Goal: Use online tool/utility: Utilize a website feature to perform a specific function

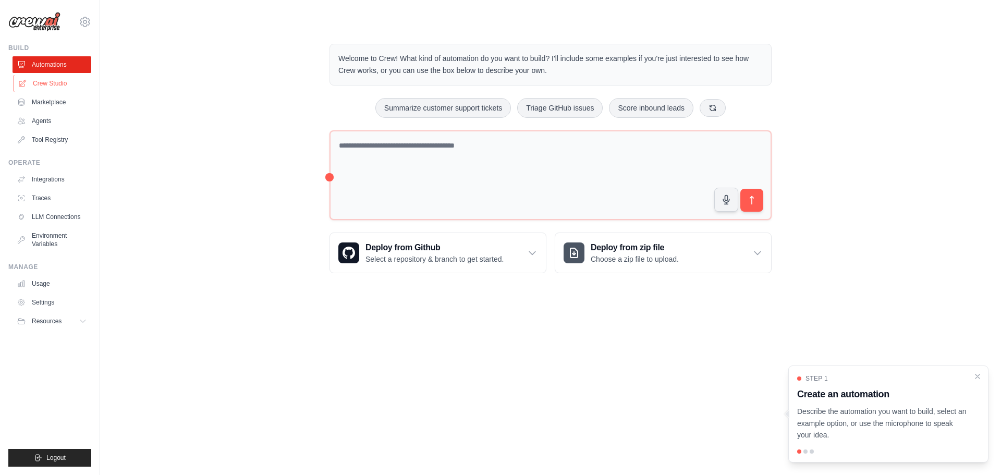
click at [55, 85] on link "Crew Studio" at bounding box center [53, 83] width 79 height 17
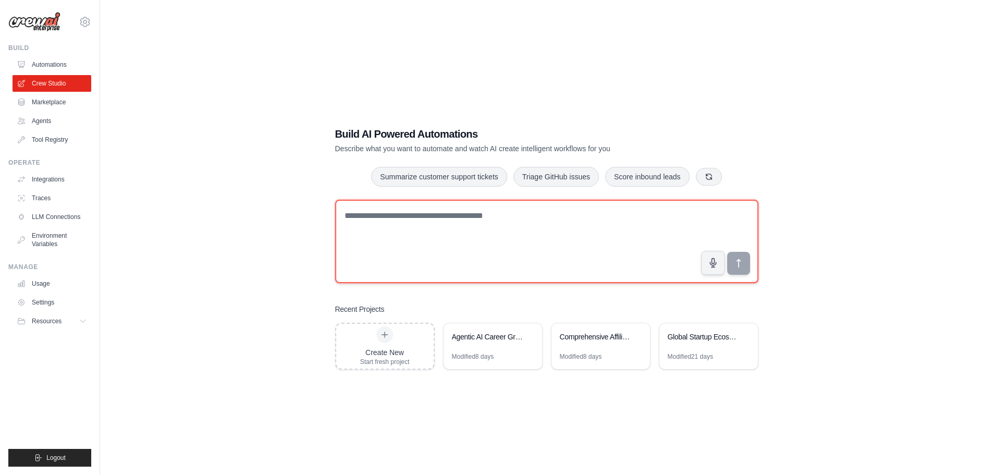
click at [414, 219] on textarea at bounding box center [546, 241] width 423 height 83
paste textarea "**********"
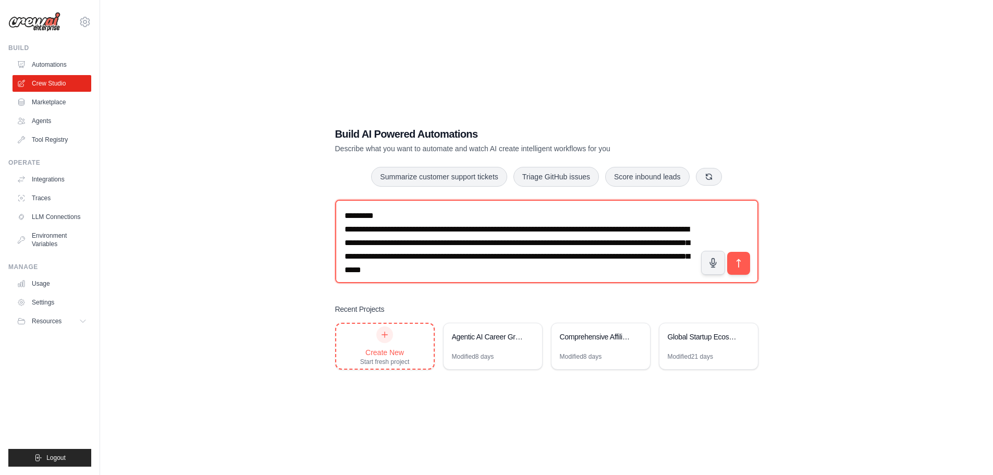
type textarea "**********"
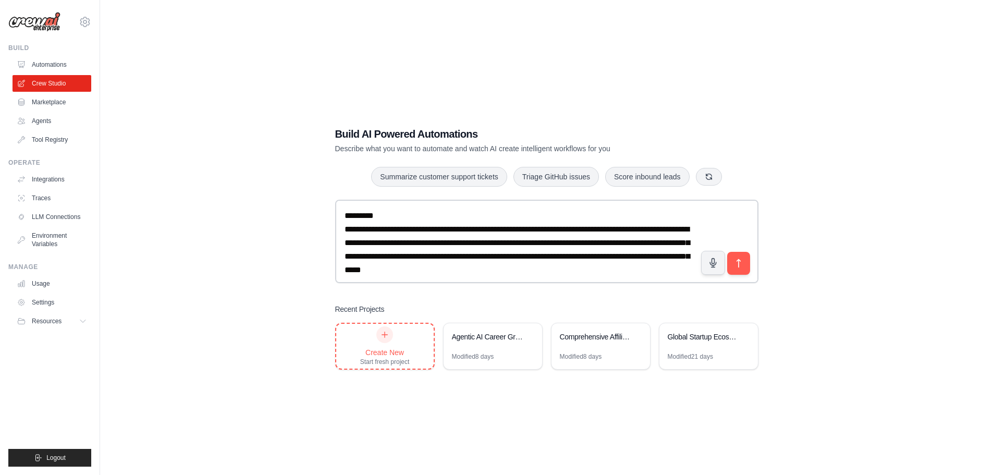
click at [394, 343] on div "Create New Start fresh project" at bounding box center [385, 346] width 50 height 40
click at [741, 259] on icon "submit" at bounding box center [738, 262] width 11 height 11
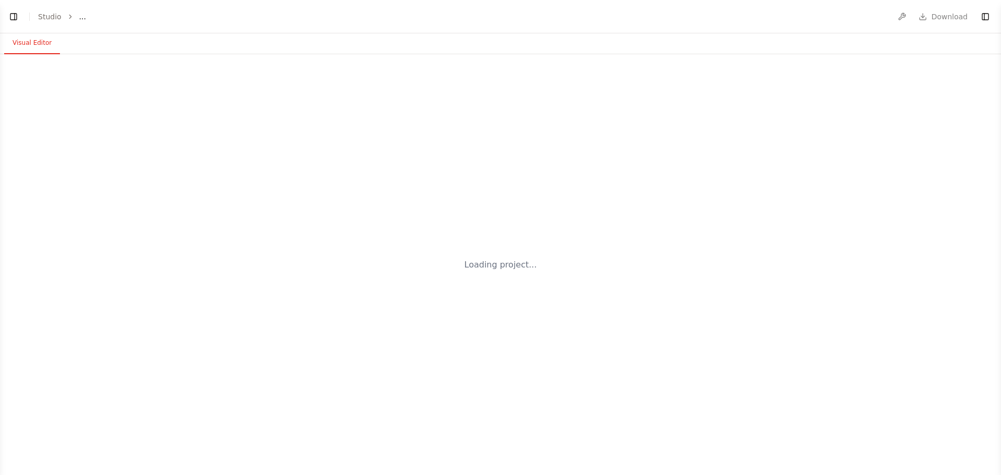
select select "****"
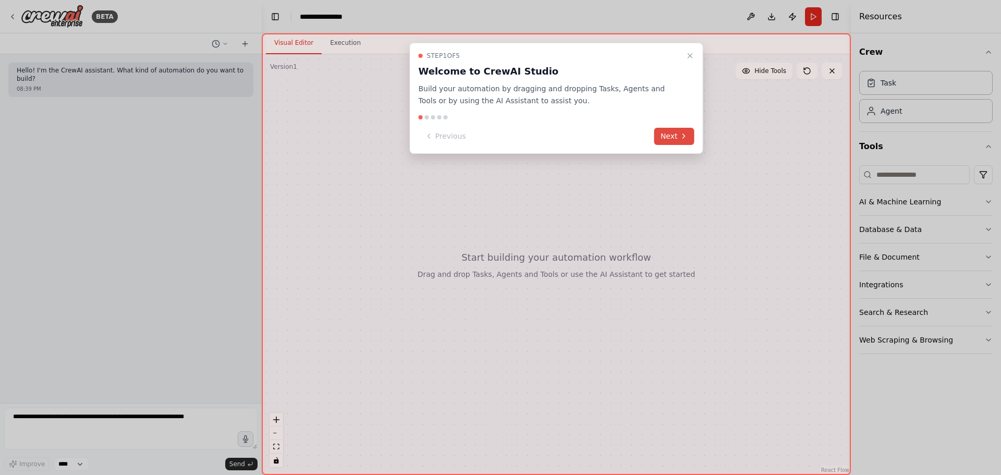
click at [683, 138] on icon at bounding box center [684, 136] width 2 height 4
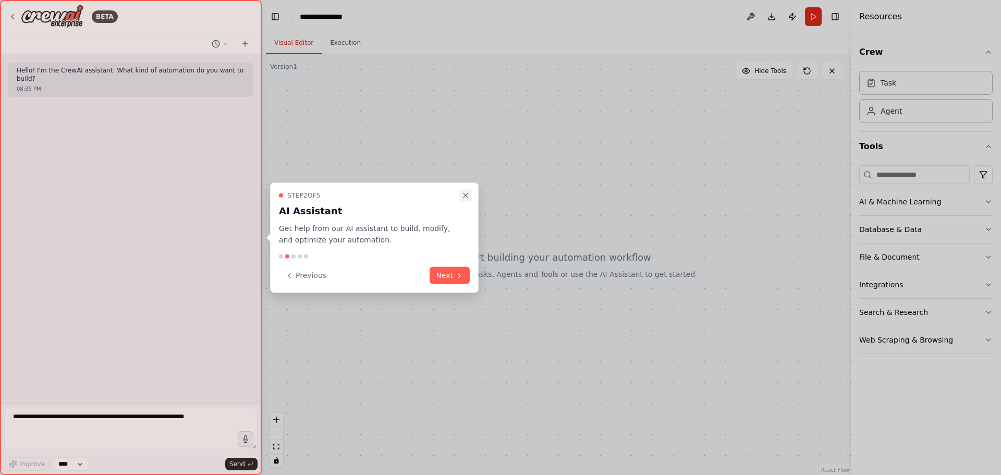
click at [466, 192] on icon "Close walkthrough" at bounding box center [465, 195] width 8 height 8
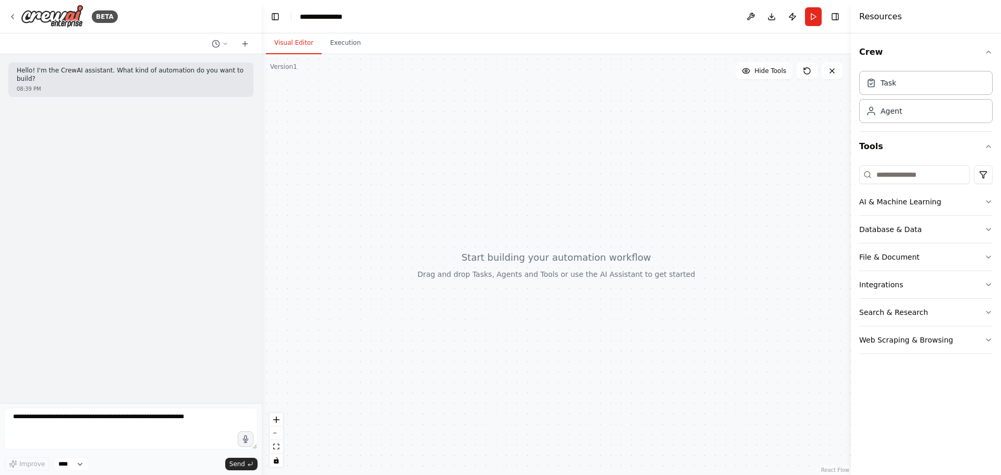
click at [570, 265] on div at bounding box center [556, 264] width 589 height 421
click at [275, 14] on button "Toggle Left Sidebar" at bounding box center [275, 16] width 15 height 15
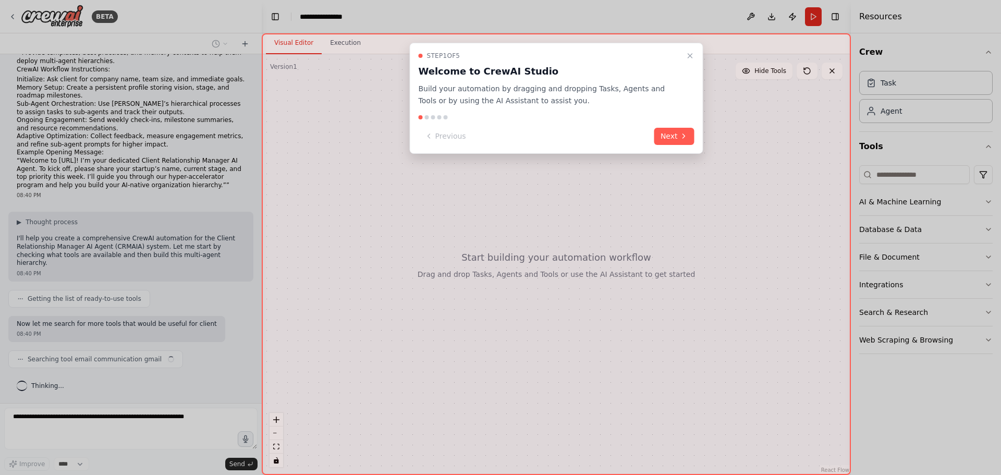
scroll to position [365, 0]
click at [689, 51] on button "Close walkthrough" at bounding box center [690, 56] width 13 height 13
click at [692, 55] on icon "Close walkthrough" at bounding box center [690, 56] width 8 height 8
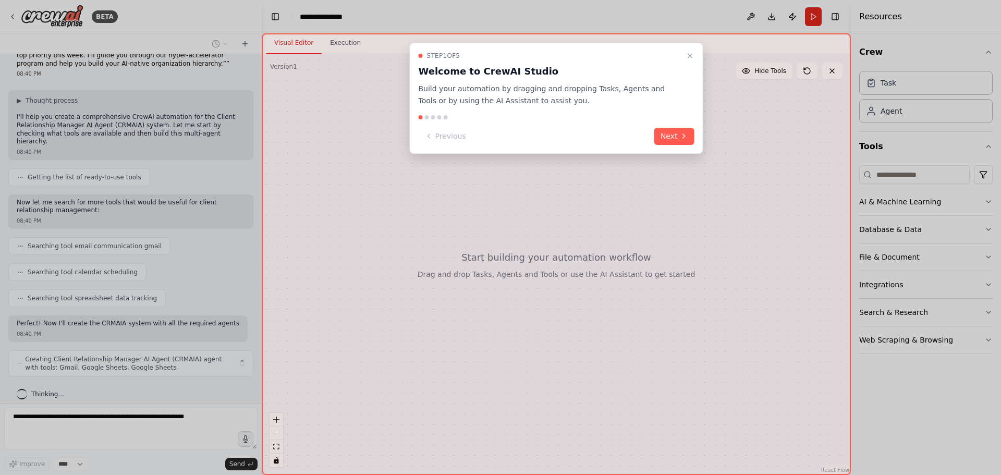
scroll to position [495, 0]
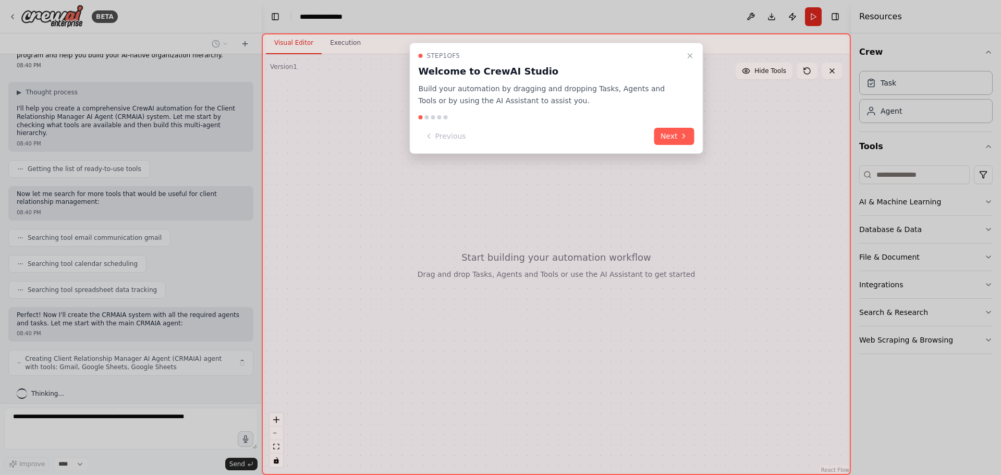
click at [354, 43] on div "Step 1 of 5 Welcome to CrewAI Studio Build your automation by dragging and drop…" at bounding box center [556, 253] width 589 height 441
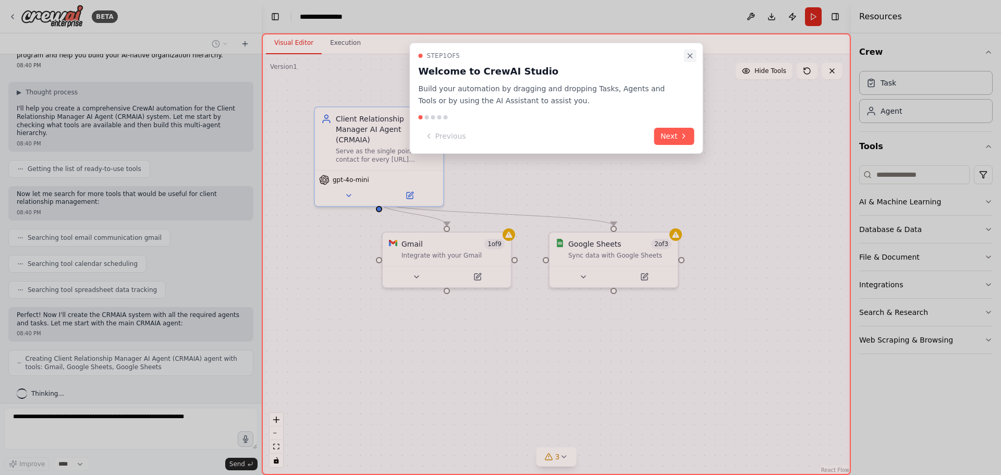
click at [686, 55] on icon "Close walkthrough" at bounding box center [690, 56] width 8 height 8
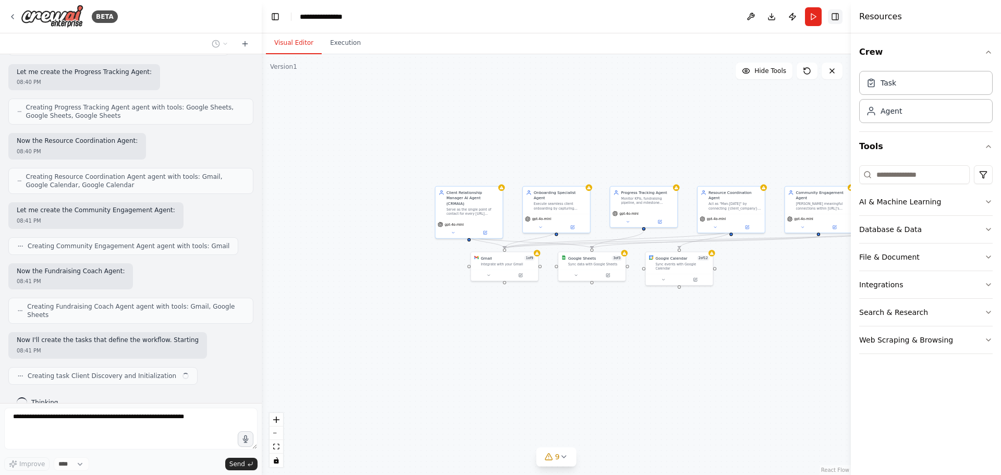
scroll to position [884, 0]
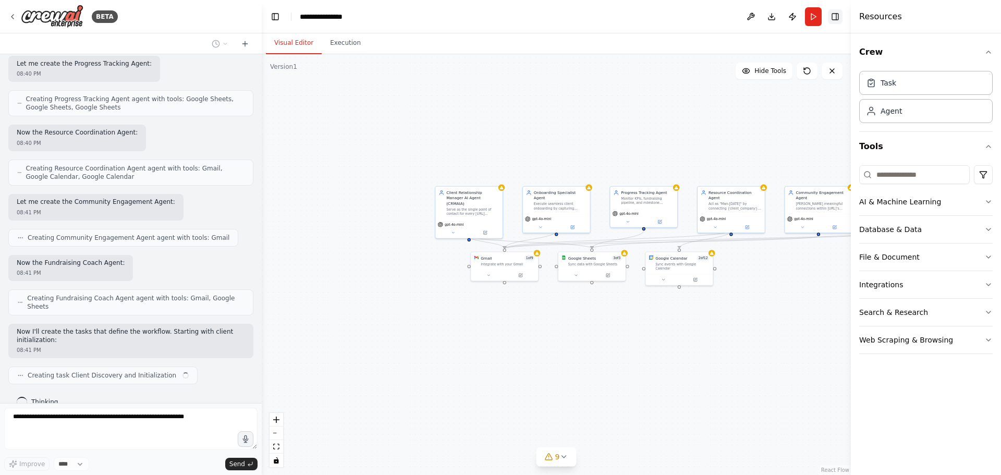
click at [836, 20] on button "Toggle Right Sidebar" at bounding box center [835, 16] width 15 height 15
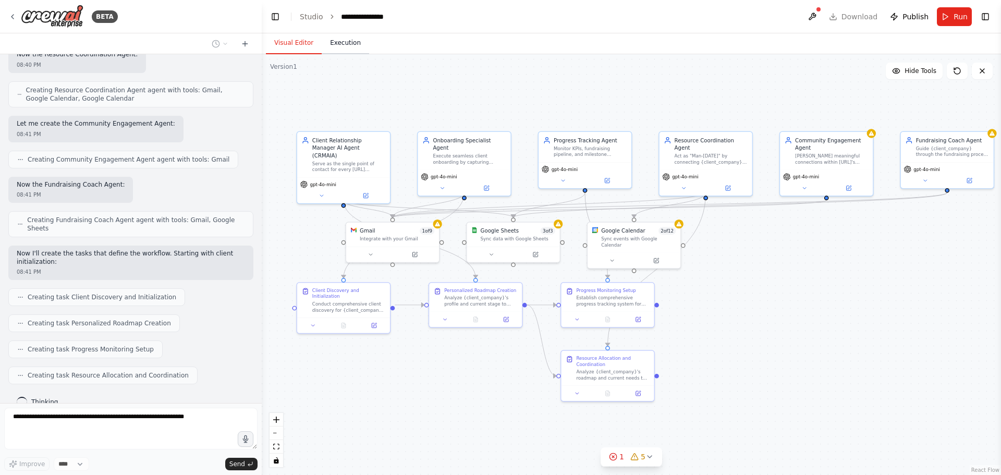
scroll to position [989, 0]
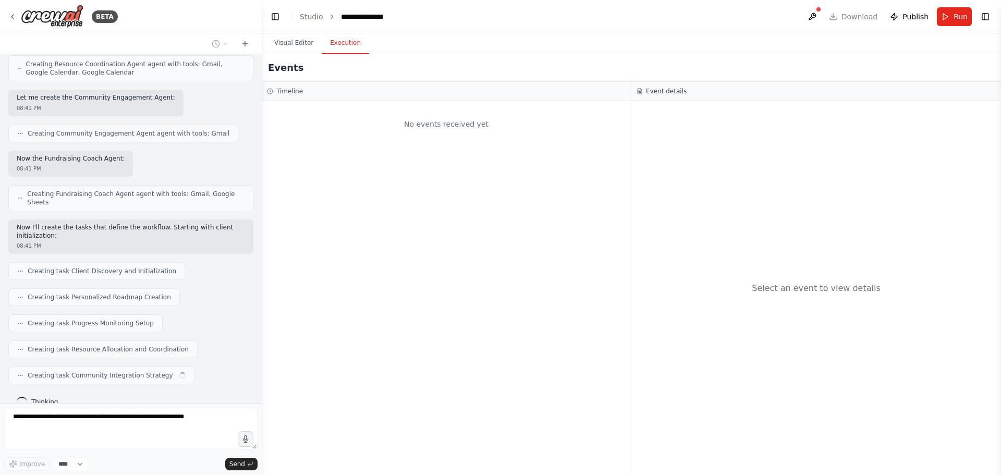
click at [347, 45] on button "Execution" at bounding box center [345, 43] width 47 height 22
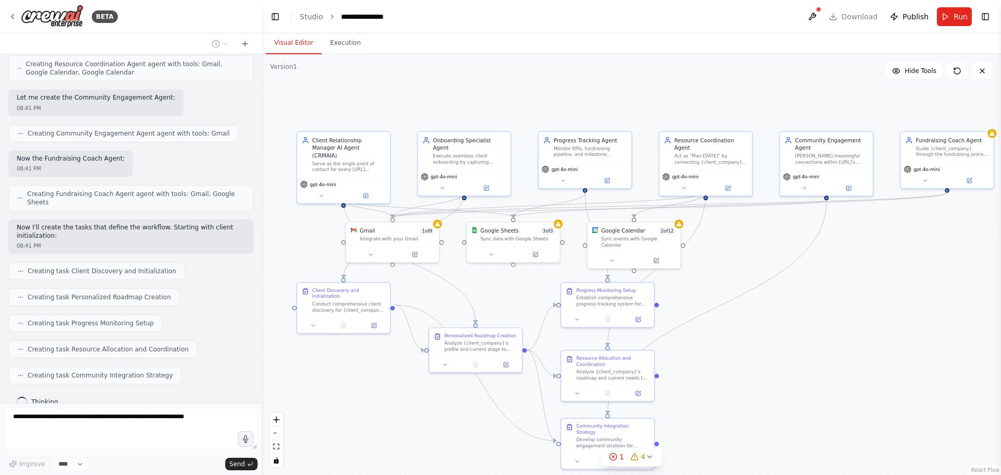
click at [289, 45] on button "Visual Editor" at bounding box center [294, 43] width 56 height 22
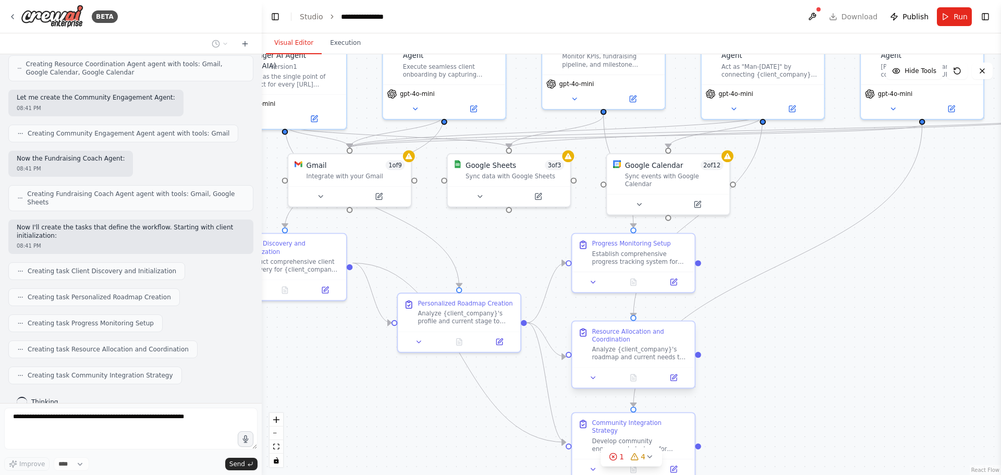
scroll to position [1015, 0]
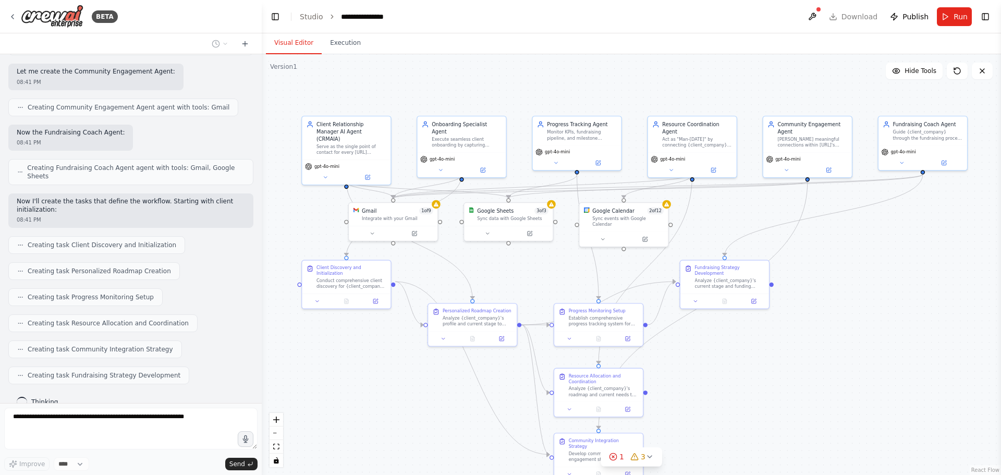
drag, startPoint x: 728, startPoint y: 84, endPoint x: 675, endPoint y: 92, distance: 52.6
click at [675, 92] on div ".deletable-edge-delete-btn { width: 20px; height: 20px; border: 0px solid #ffff…" at bounding box center [631, 264] width 739 height 421
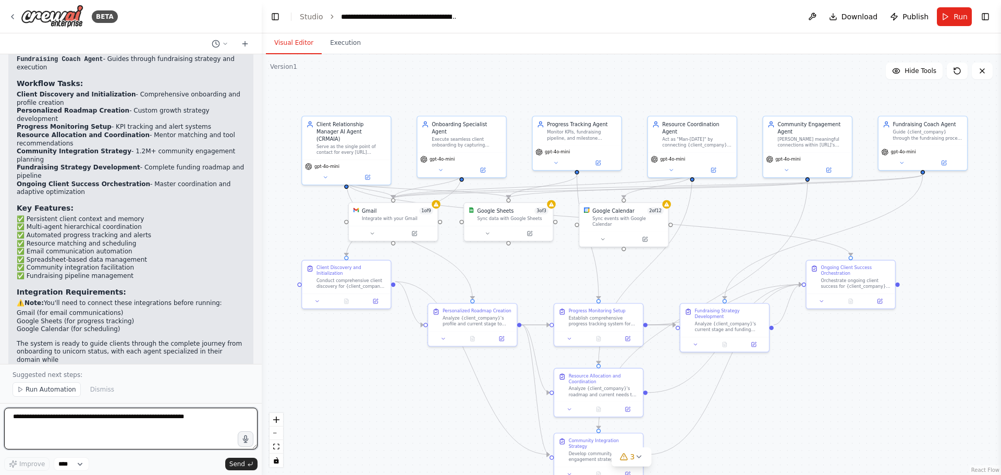
scroll to position [1676, 0]
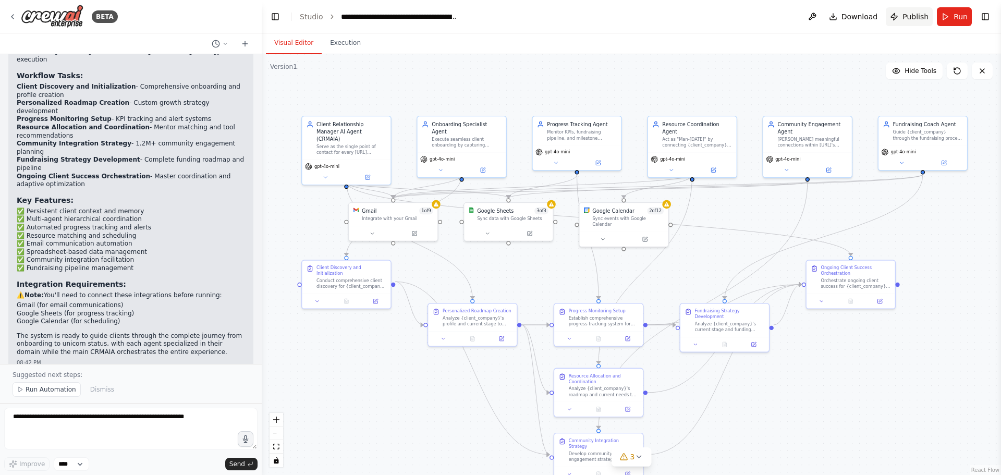
click at [908, 10] on button "Publish" at bounding box center [908, 16] width 47 height 19
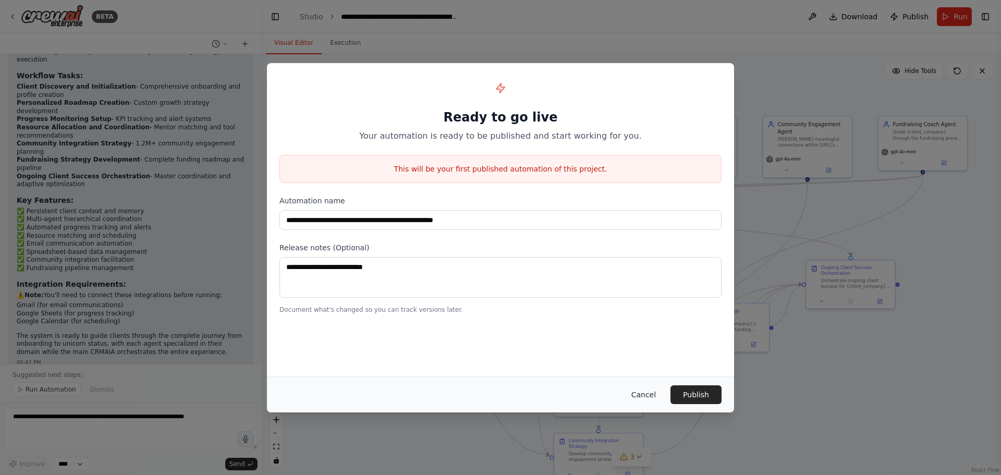
click at [650, 391] on button "Cancel" at bounding box center [643, 394] width 41 height 19
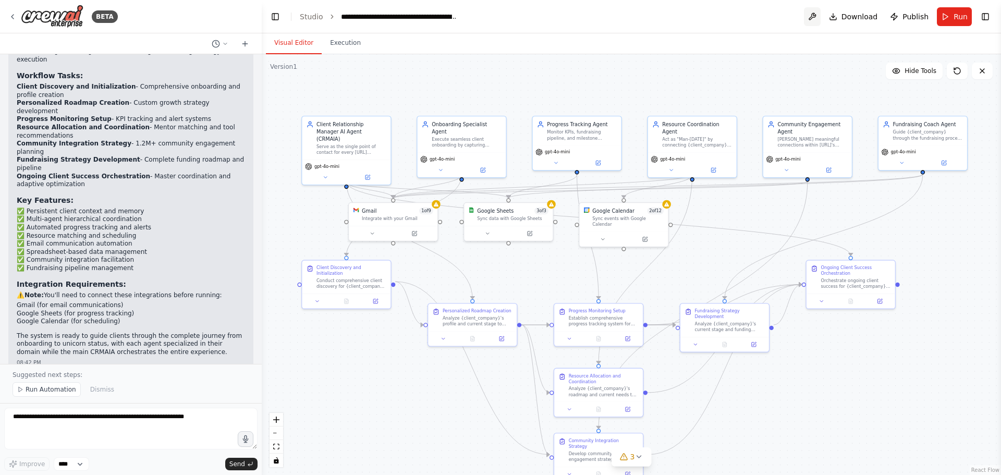
click at [812, 15] on button at bounding box center [812, 16] width 17 height 19
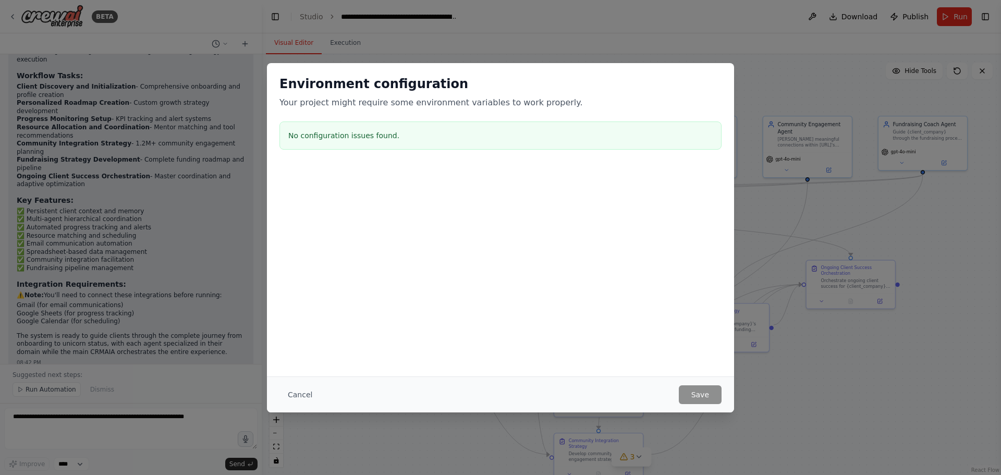
click at [631, 26] on div "Environment configuration Your project might require some environment variables…" at bounding box center [500, 237] width 1001 height 475
click at [295, 398] on button "Cancel" at bounding box center [299, 394] width 41 height 19
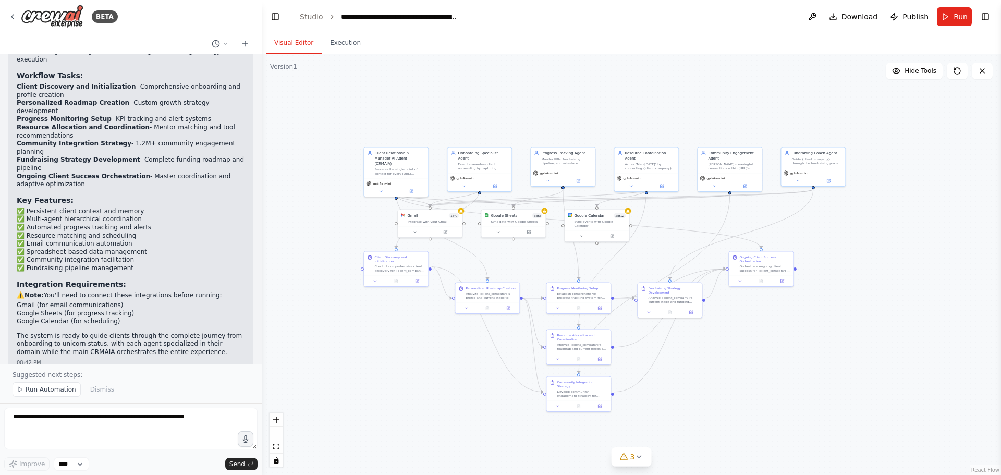
click at [529, 82] on div ".deletable-edge-delete-btn { width: 20px; height: 20px; border: 0px solid #ffff…" at bounding box center [631, 264] width 739 height 421
click at [337, 42] on button "Execution" at bounding box center [345, 43] width 47 height 22
click at [303, 46] on button "Visual Editor" at bounding box center [294, 43] width 56 height 22
click at [278, 18] on button "Toggle Left Sidebar" at bounding box center [275, 16] width 15 height 15
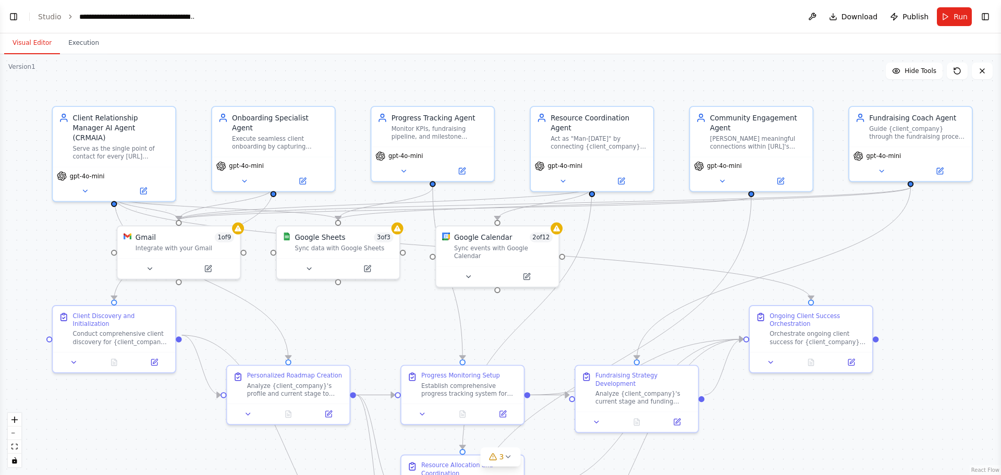
drag, startPoint x: 236, startPoint y: 119, endPoint x: 649, endPoint y: 73, distance: 416.3
click at [649, 73] on div ".deletable-edge-delete-btn { width: 20px; height: 20px; border: 0px solid #ffff…" at bounding box center [500, 264] width 1001 height 421
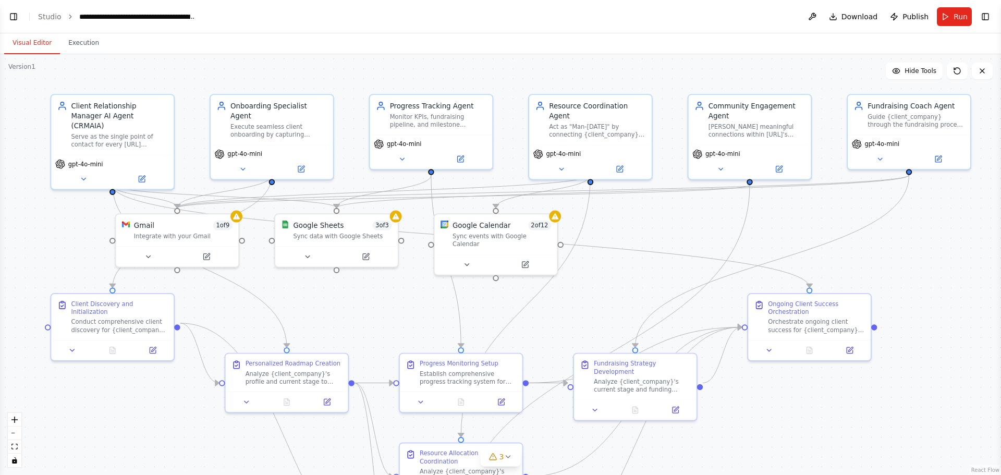
drag, startPoint x: 615, startPoint y: 302, endPoint x: 614, endPoint y: 290, distance: 12.1
click at [614, 290] on div ".deletable-edge-delete-btn { width: 20px; height: 20px; border: 0px solid #ffff…" at bounding box center [500, 264] width 1001 height 421
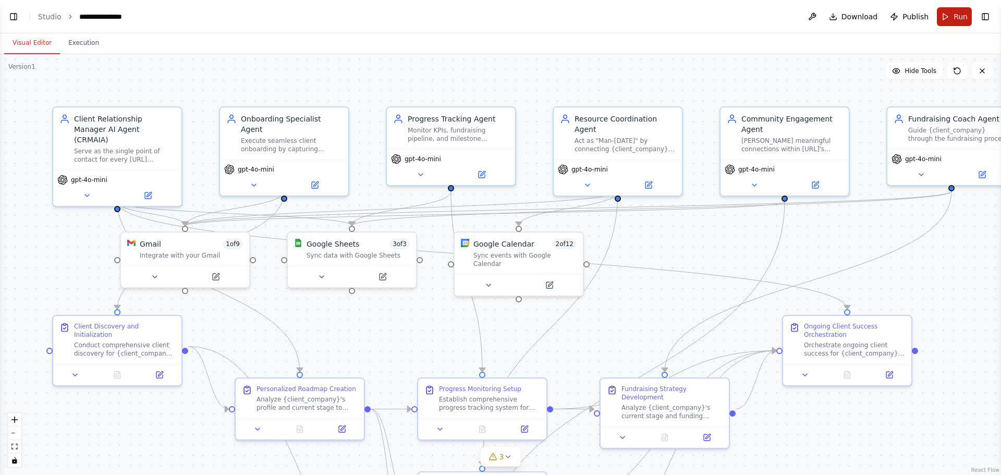
scroll to position [1610, 0]
click at [990, 15] on button "Toggle Right Sidebar" at bounding box center [985, 16] width 15 height 15
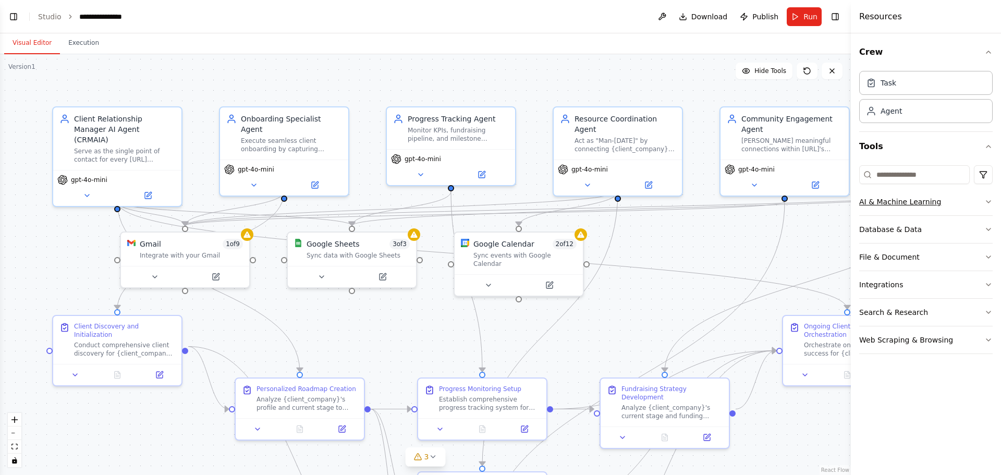
click at [984, 198] on icon "button" at bounding box center [988, 202] width 8 height 8
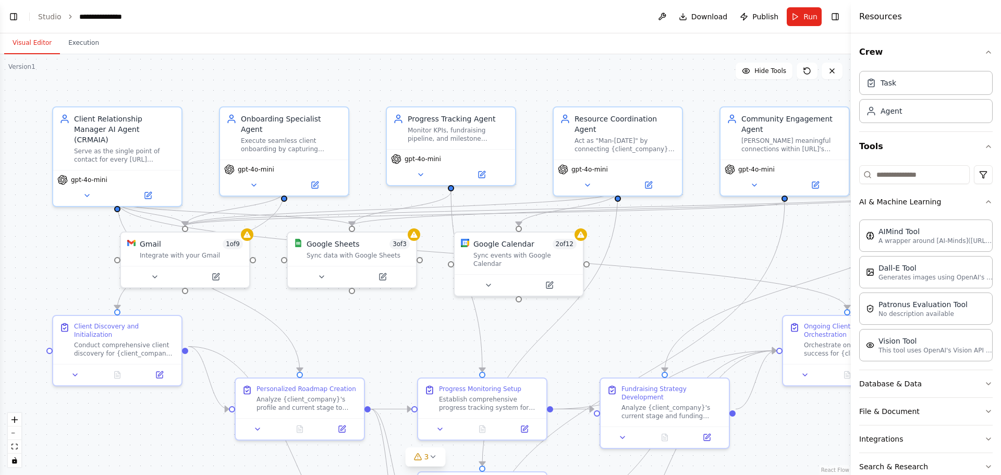
click at [984, 199] on div "Crew Task Agent Tools AI & Machine Learning AIMind Tool A wrapper around [AI-Mi…" at bounding box center [925, 253] width 150 height 441
click at [837, 15] on button "Toggle Right Sidebar" at bounding box center [835, 16] width 15 height 15
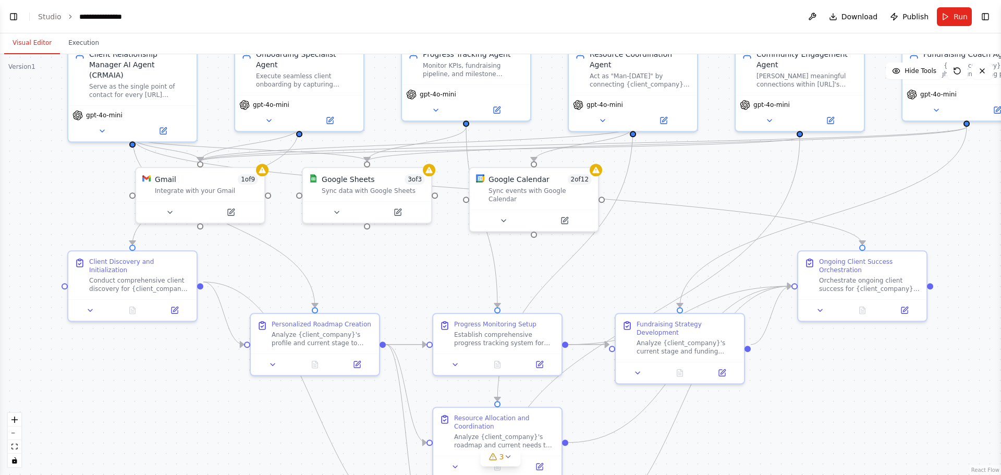
drag, startPoint x: 630, startPoint y: 124, endPoint x: 557, endPoint y: 23, distance: 124.4
click at [557, 23] on main "**********" at bounding box center [500, 237] width 1001 height 475
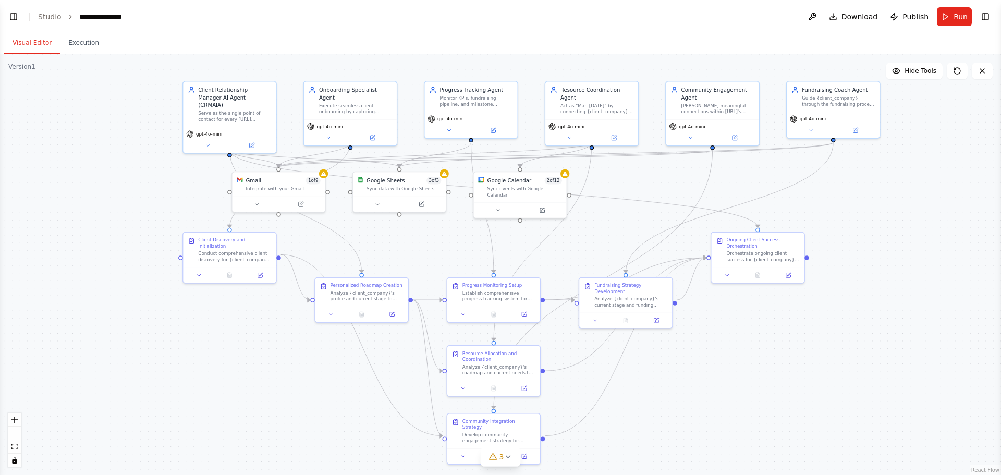
drag, startPoint x: 606, startPoint y: 262, endPoint x: 572, endPoint y: 245, distance: 38.0
click at [572, 245] on div ".deletable-edge-delete-btn { width: 20px; height: 20px; border: 0px solid #ffff…" at bounding box center [500, 264] width 1001 height 421
